Goal: Navigation & Orientation: Understand site structure

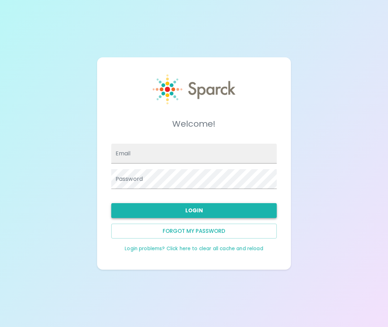
type input "[EMAIL_ADDRESS][DOMAIN_NAME]"
click at [206, 213] on button "Login" at bounding box center [194, 210] width 166 height 15
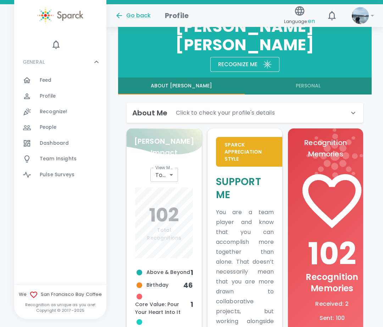
scroll to position [142, 0]
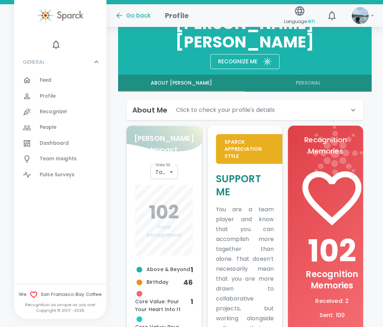
click at [44, 135] on div "People 0" at bounding box center [60, 128] width 92 height 16
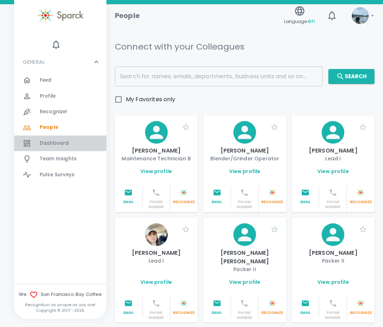
click at [47, 142] on span "Dashboard" at bounding box center [54, 143] width 29 height 7
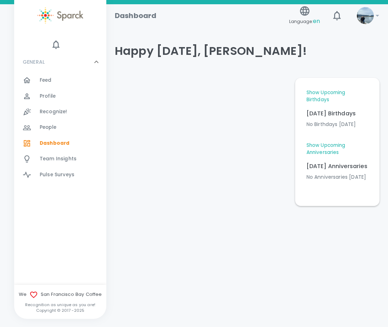
click at [49, 78] on span "Feed" at bounding box center [46, 80] width 12 height 7
